Goal: Information Seeking & Learning: Learn about a topic

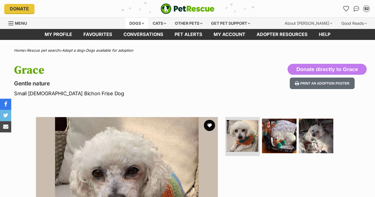
click at [136, 24] on div "Dogs" at bounding box center [136, 23] width 22 height 11
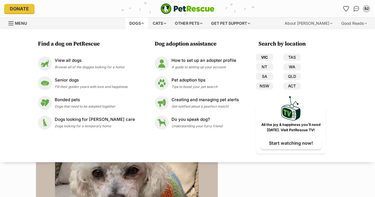
click at [262, 58] on link "VIC" at bounding box center [263, 57] width 17 height 7
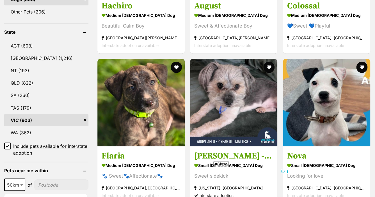
scroll to position [382, 0]
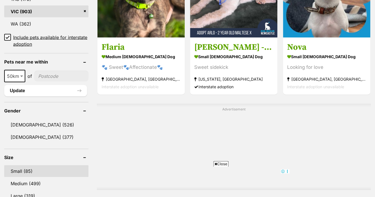
click at [21, 172] on link "Small (85)" at bounding box center [46, 171] width 84 height 12
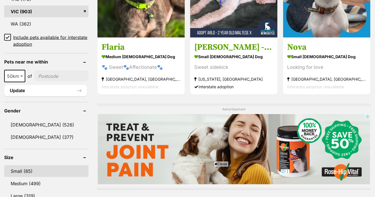
scroll to position [0, 0]
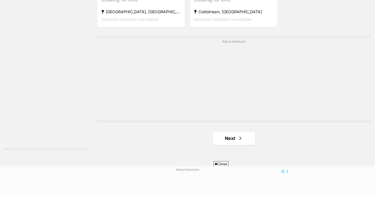
scroll to position [1403, 0]
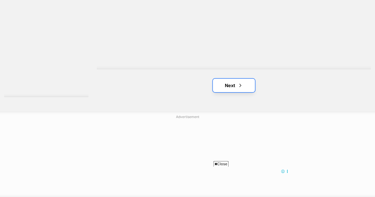
click at [226, 87] on link "Next" at bounding box center [234, 85] width 42 height 13
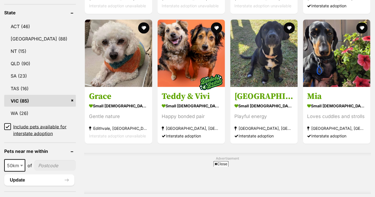
scroll to position [286, 0]
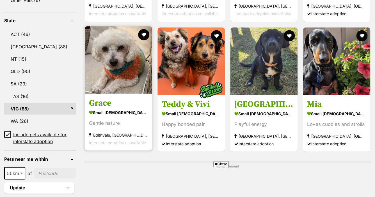
click at [120, 72] on img at bounding box center [118, 59] width 67 height 67
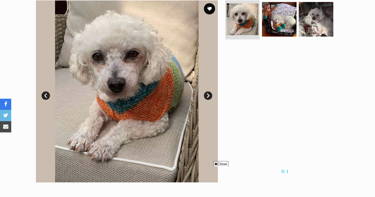
scroll to position [113, 0]
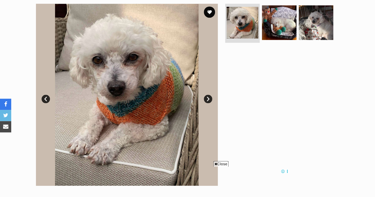
click at [208, 101] on link "Next" at bounding box center [208, 99] width 8 height 8
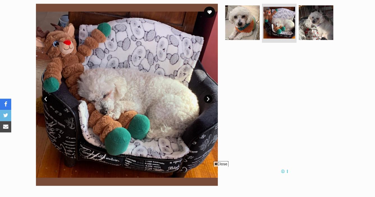
click at [208, 101] on link "Next" at bounding box center [208, 99] width 8 height 8
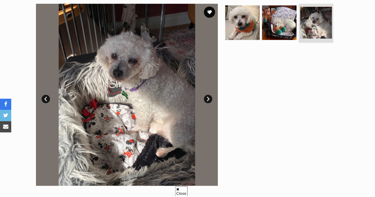
scroll to position [0, 0]
